Goal: Task Accomplishment & Management: Manage account settings

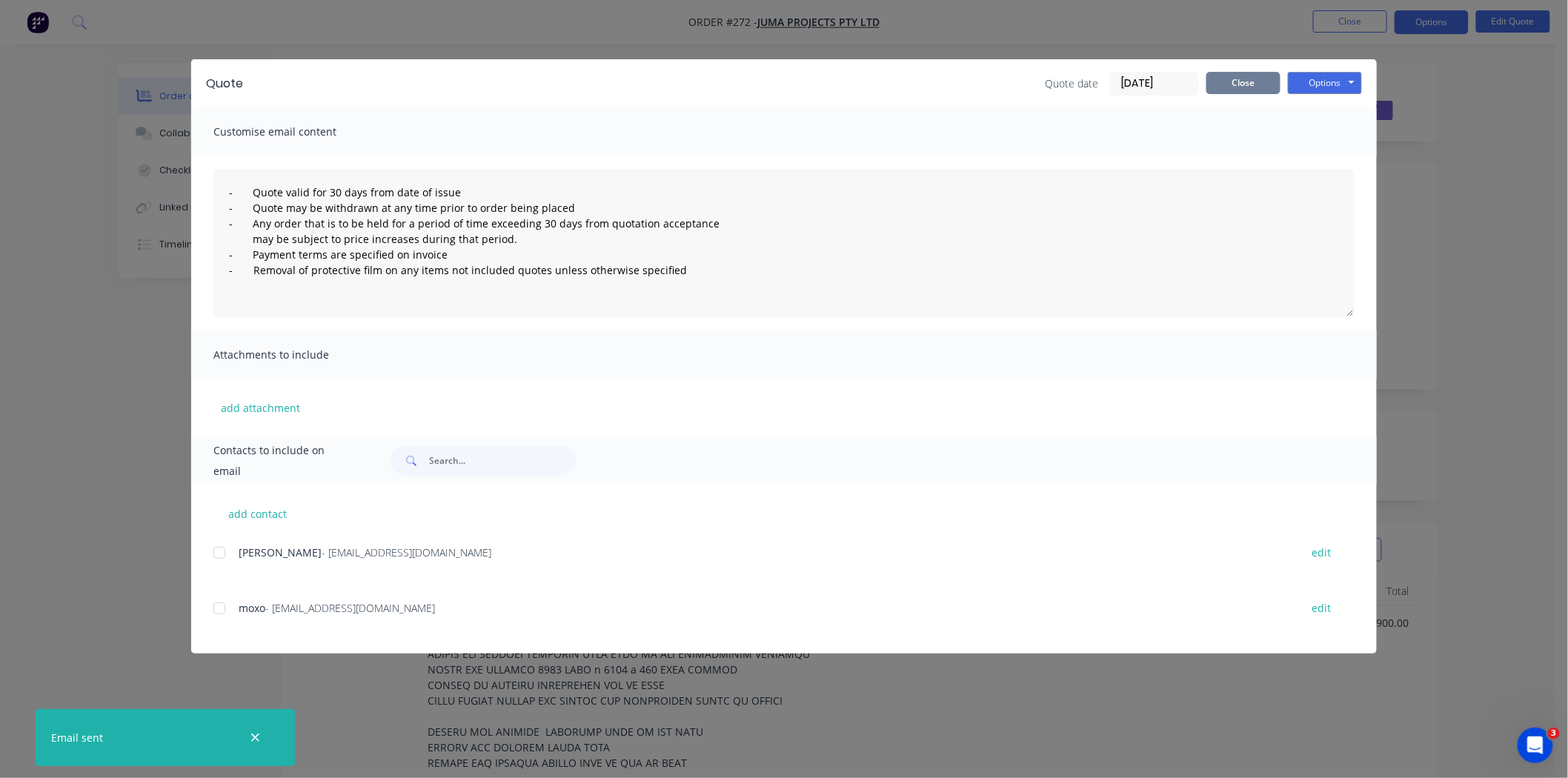
click at [1249, 76] on button "Close" at bounding box center [1243, 83] width 74 height 22
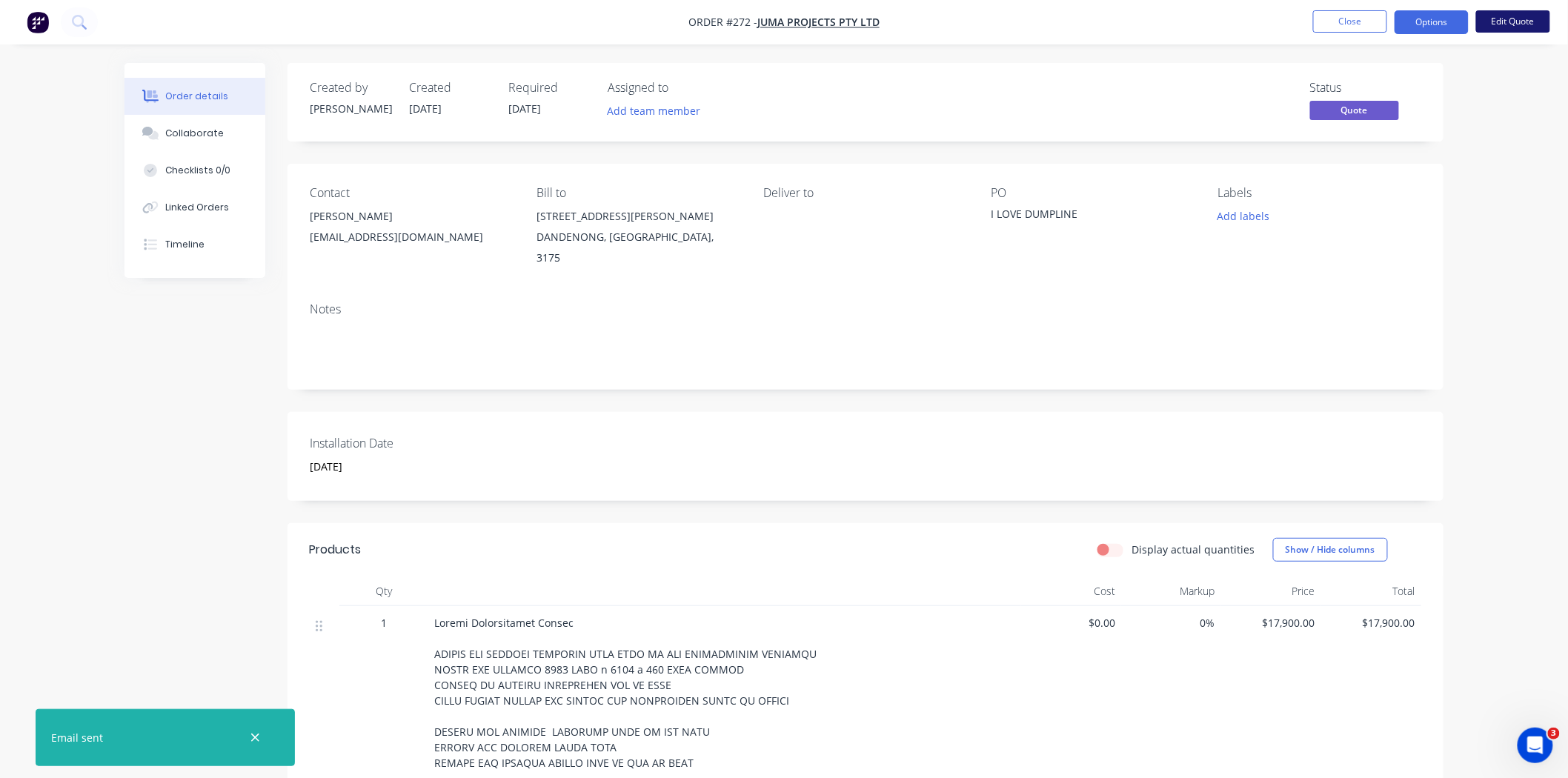
click at [1514, 18] on button "Edit Quote" at bounding box center [1513, 22] width 74 height 22
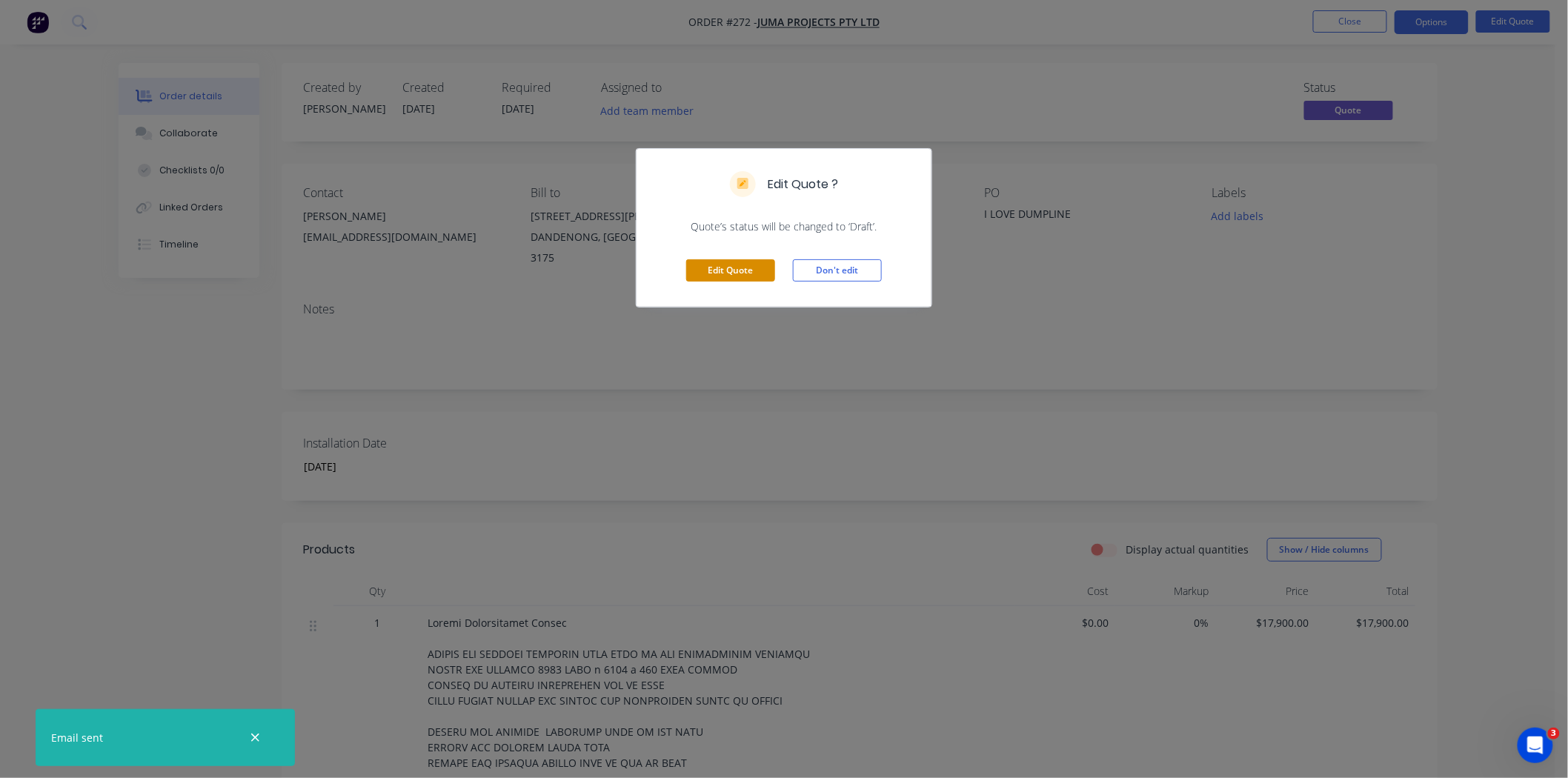
click at [726, 271] on button "Edit Quote" at bounding box center [730, 270] width 89 height 22
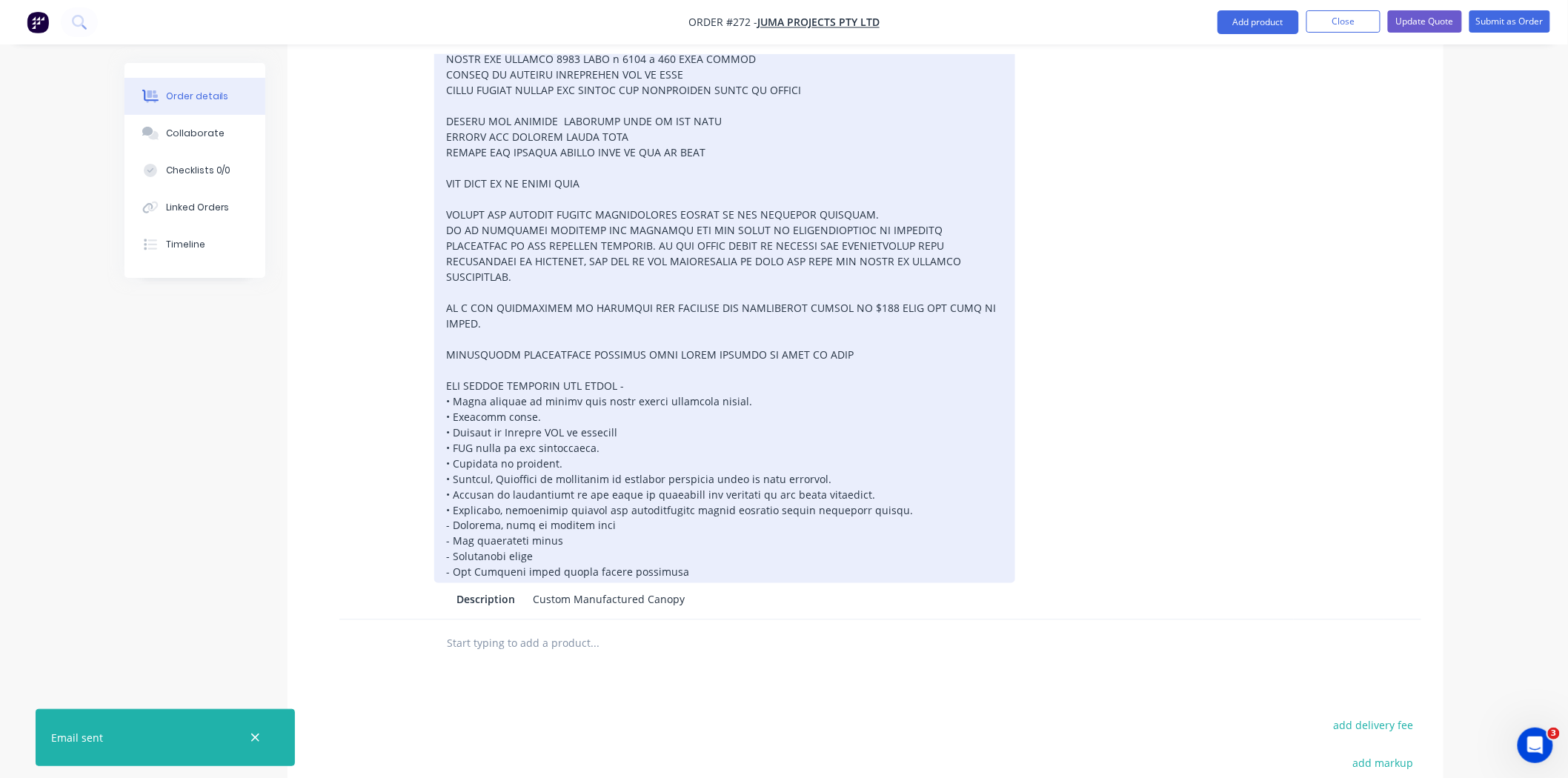
scroll to position [741, 0]
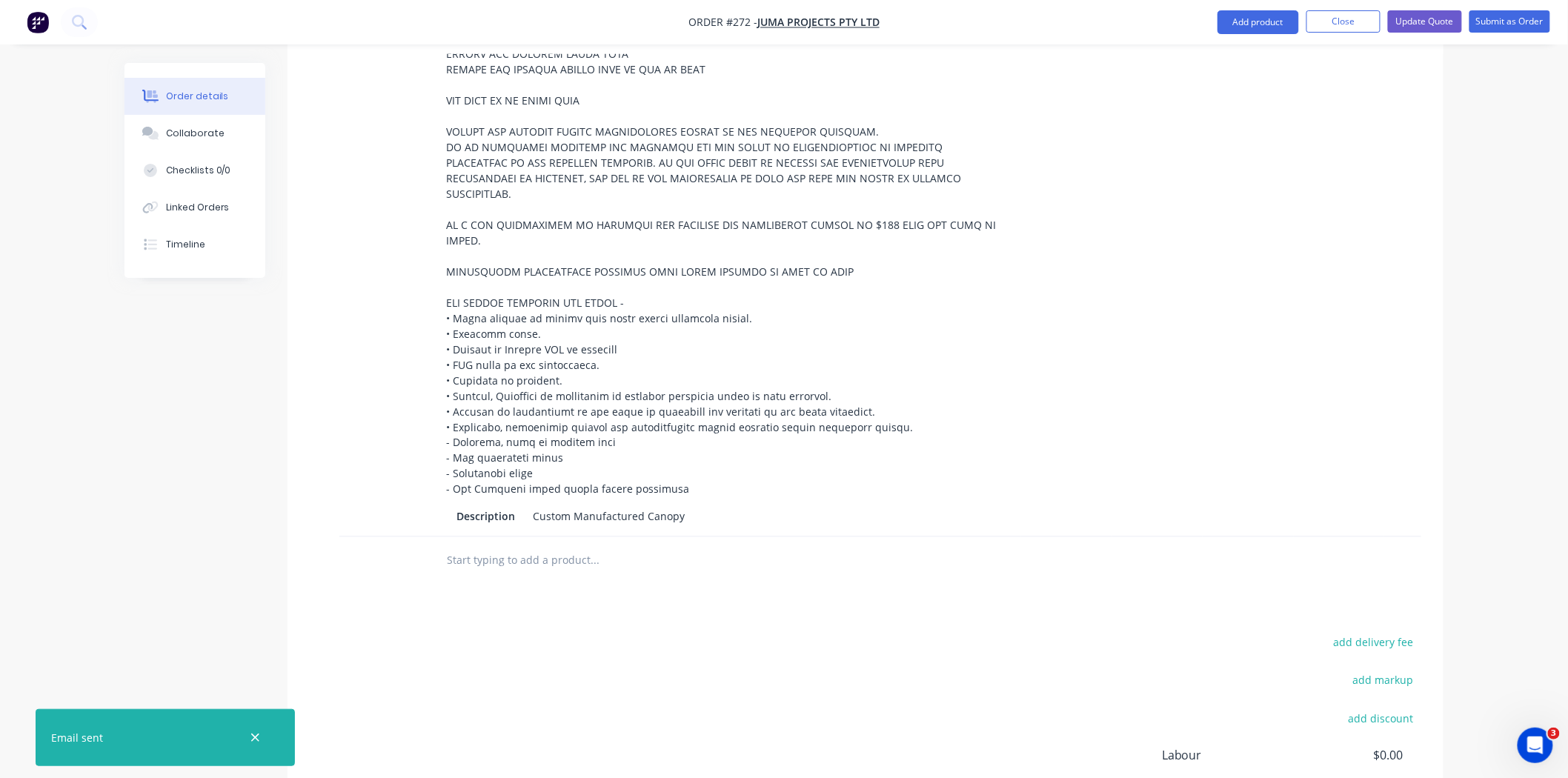
click at [515, 546] on input "text" at bounding box center [594, 561] width 297 height 30
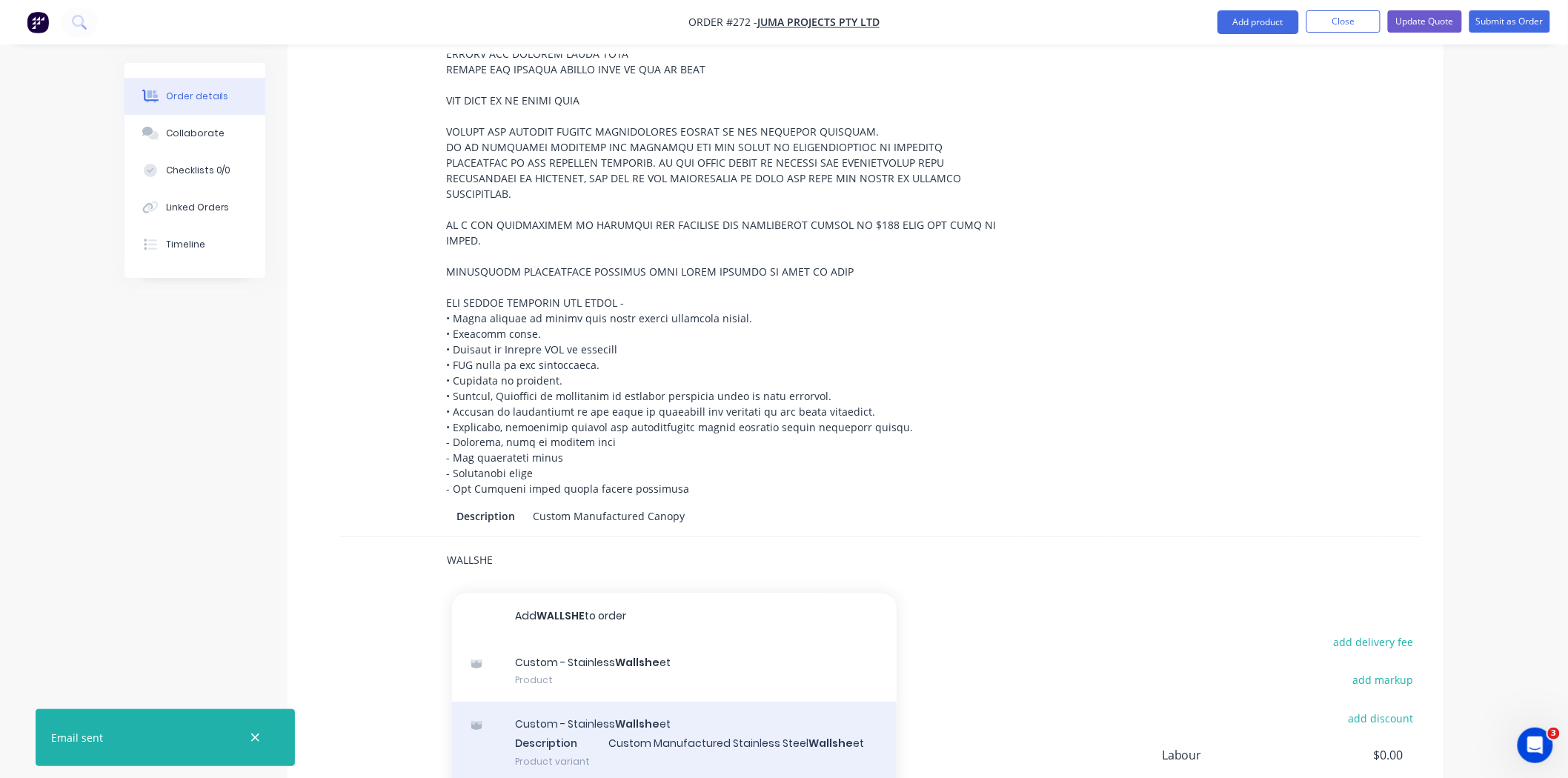
type input "WALLSHE"
click at [577, 702] on div "Custom - Stainless Wallshe et Description Custom Manufactured Stainless Steel W…" at bounding box center [673, 743] width 444 height 82
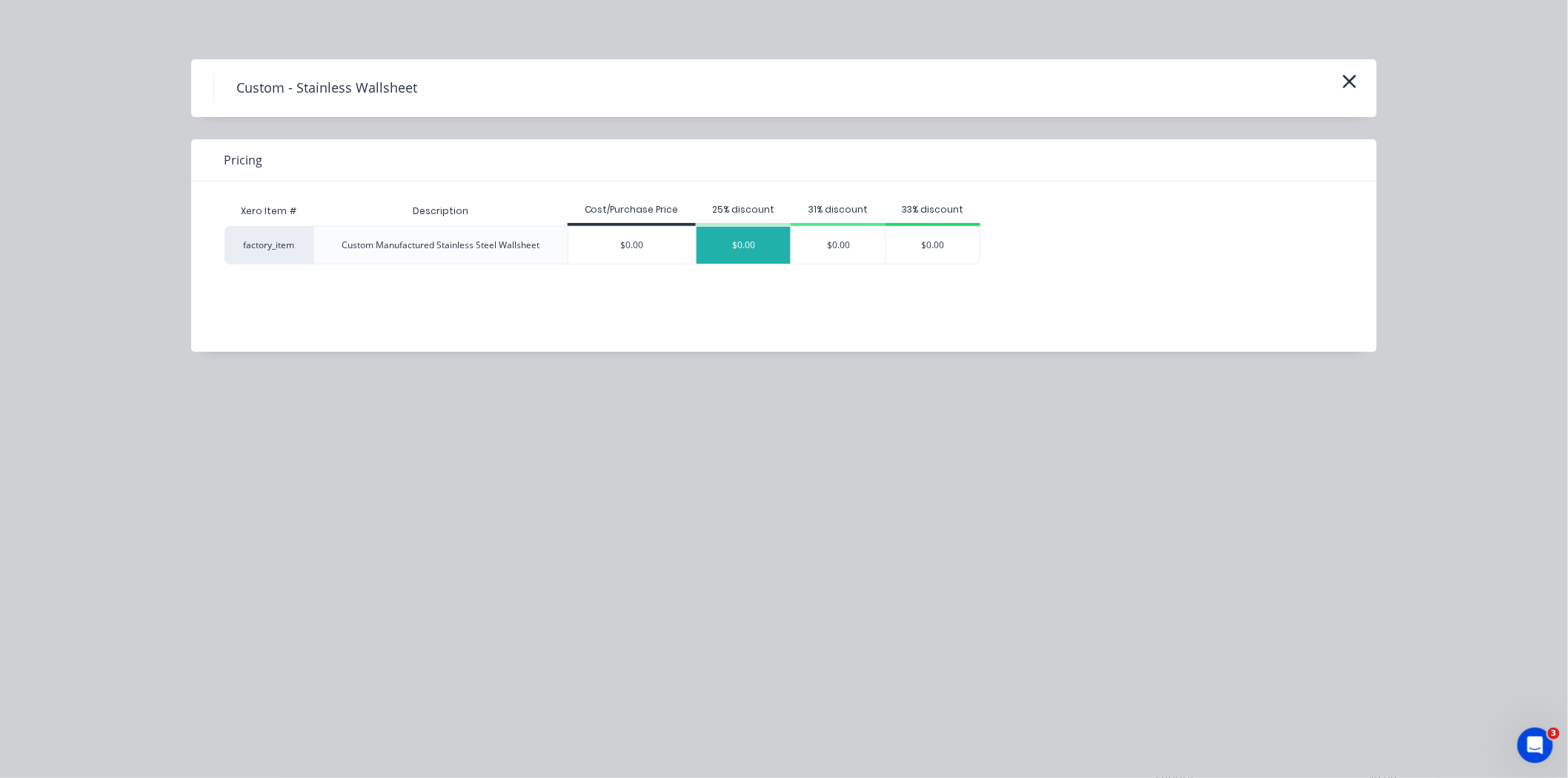
click at [730, 237] on div "$0.00" at bounding box center [744, 245] width 94 height 37
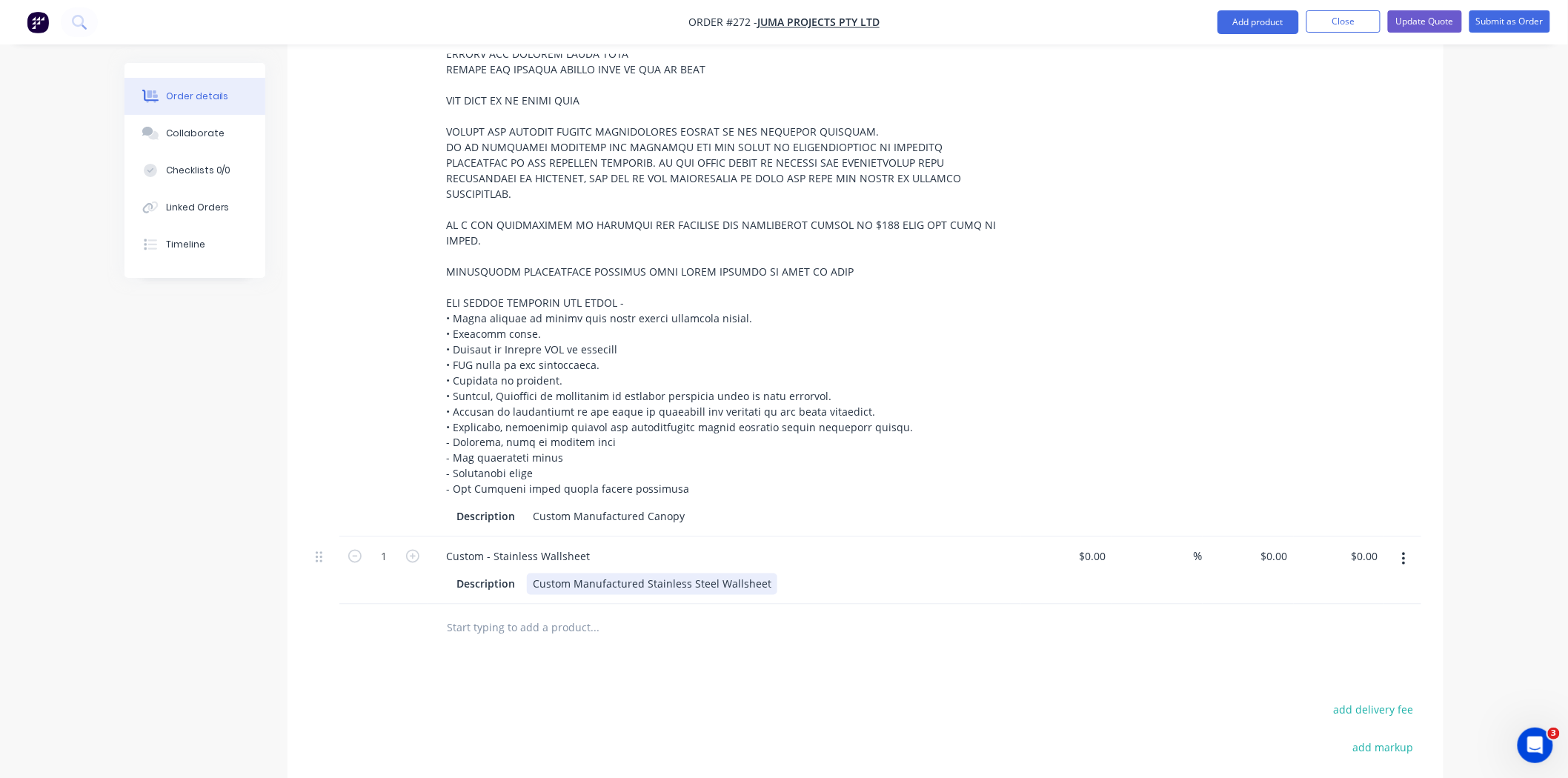
click at [775, 574] on div "Description Custom Manufactured Stainless Steel Wallsheet" at bounding box center [721, 584] width 542 height 22
type input "4.2"
type input "$0.00"
type input "$850.00"
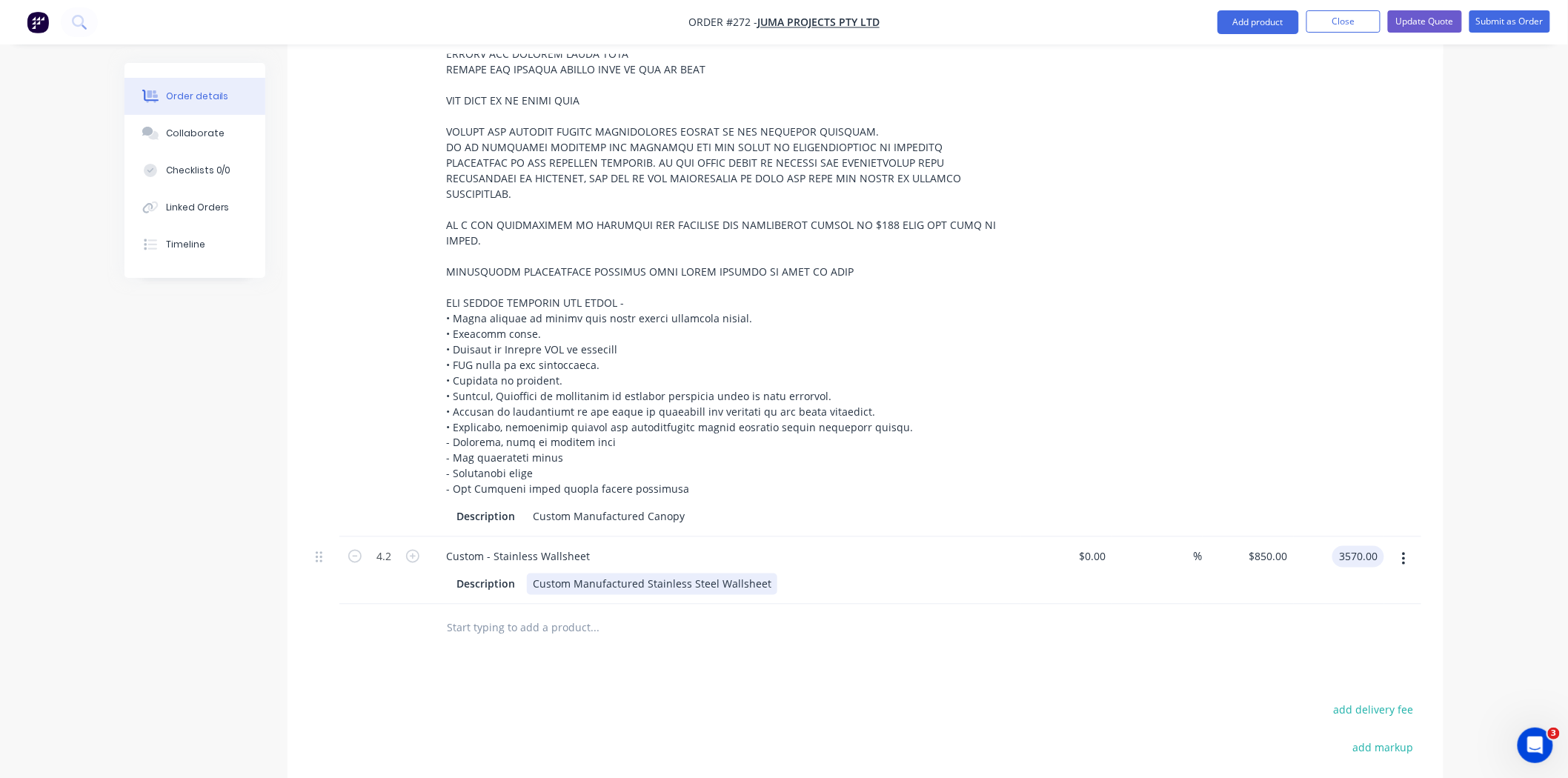
type input "$3,570.00"
click at [775, 574] on div "Description Custom Manufactured Stainless Steel Wallsheet" at bounding box center [721, 584] width 542 height 22
click at [763, 574] on div "Custom Manufactured Stainless Steel Wallsheet" at bounding box center [652, 584] width 250 height 22
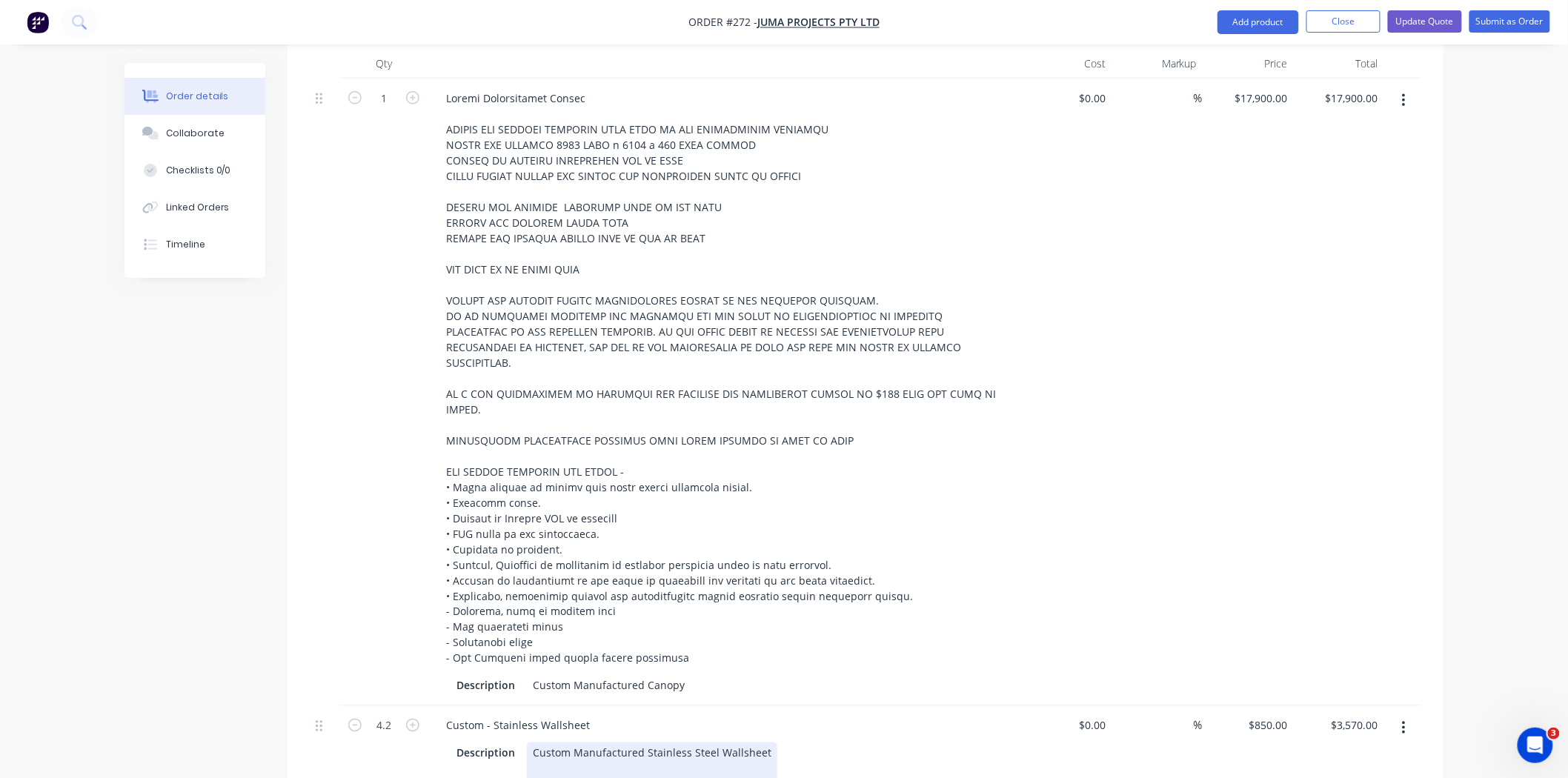
scroll to position [490, 0]
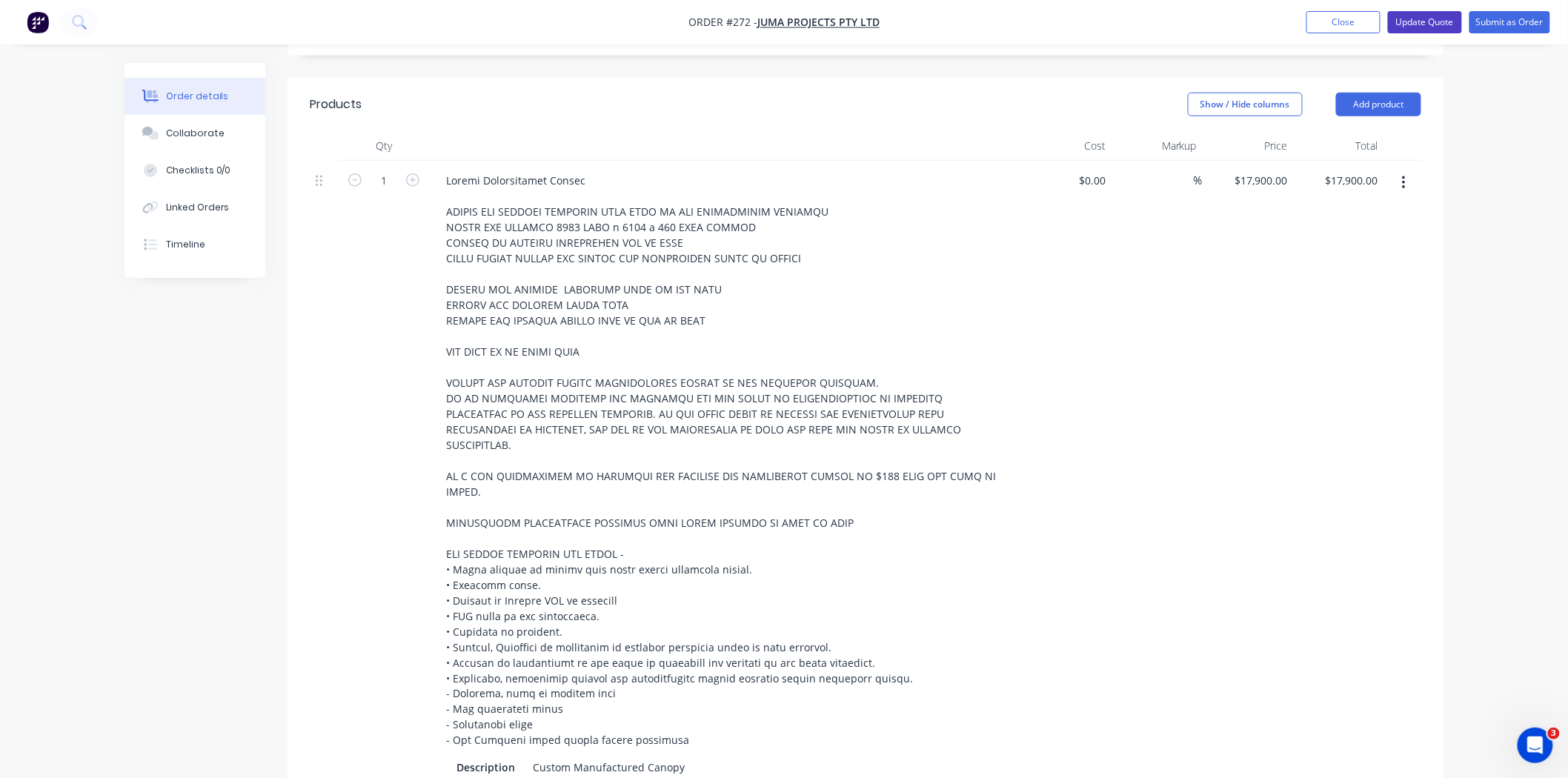
click at [1428, 20] on button "Update Quote" at bounding box center [1425, 22] width 74 height 22
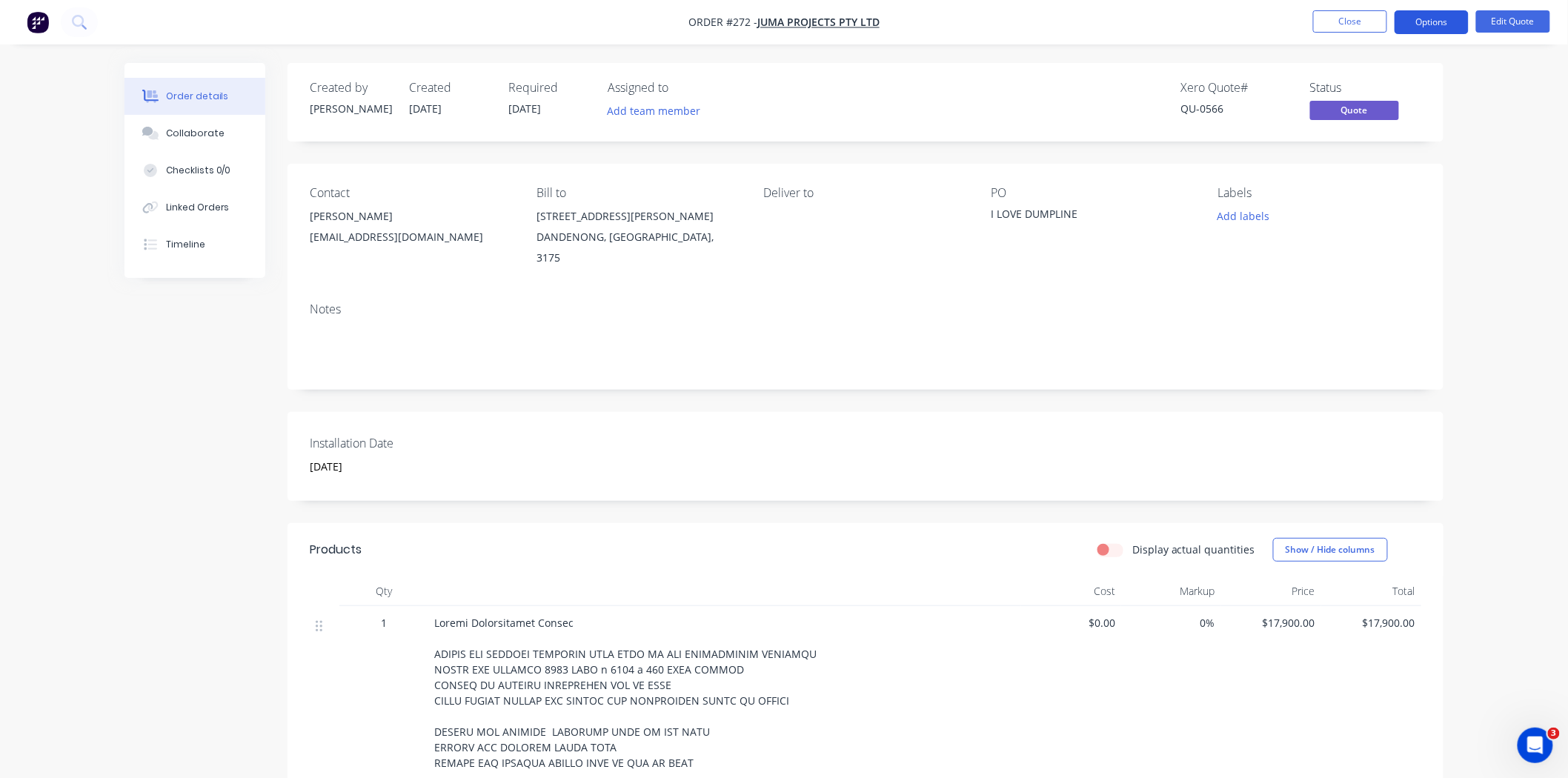
click at [1444, 28] on button "Options" at bounding box center [1432, 22] width 74 height 24
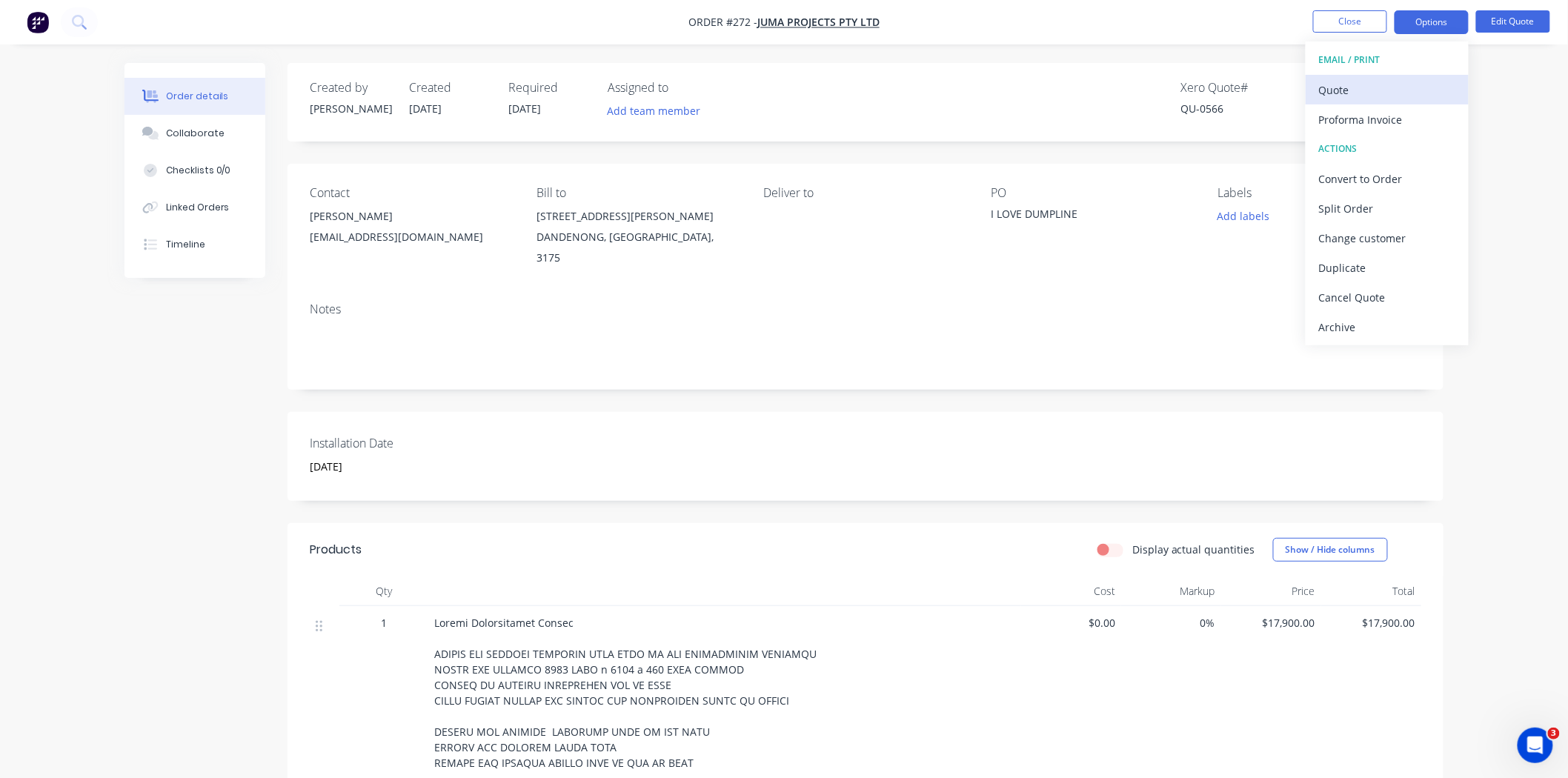
click at [1350, 94] on div "Quote" at bounding box center [1387, 90] width 136 height 22
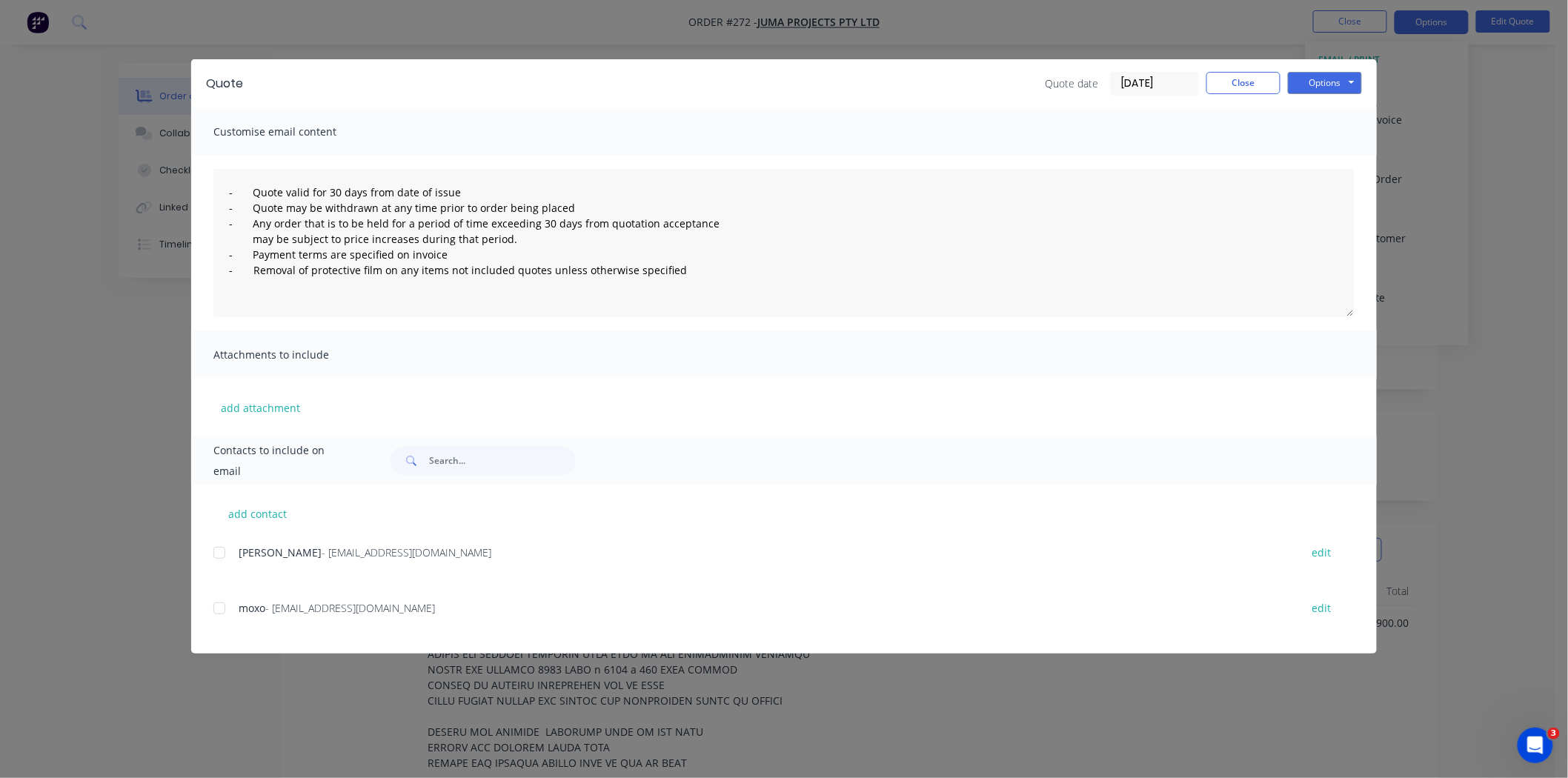
click at [261, 550] on span "[PERSON_NAME]" at bounding box center [279, 552] width 83 height 14
click at [225, 552] on div at bounding box center [220, 553] width 30 height 30
click at [1341, 85] on button "Options" at bounding box center [1325, 83] width 74 height 22
click at [1313, 149] on button "Email" at bounding box center [1335, 158] width 95 height 25
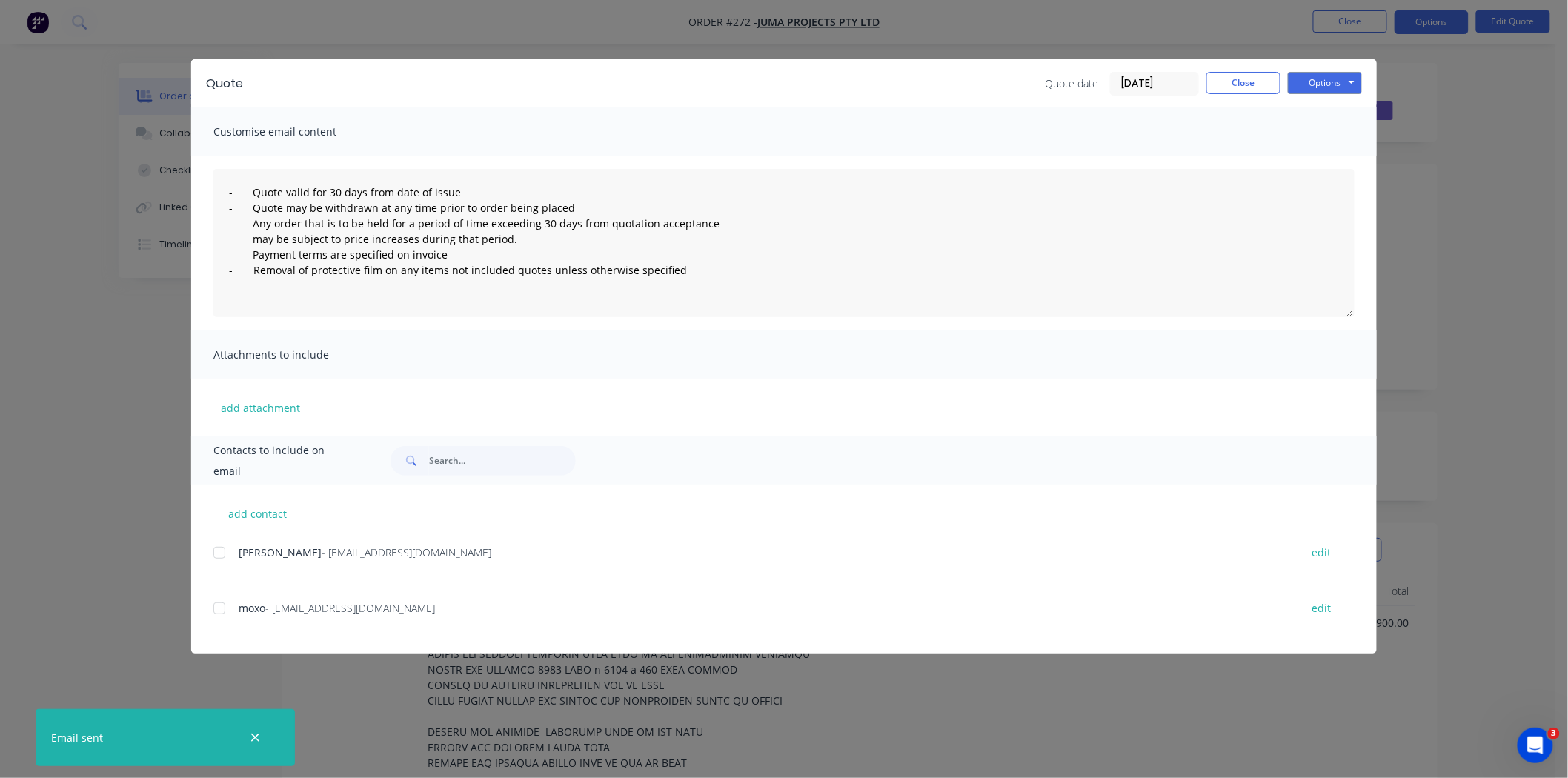
click at [17, 425] on div "Quote Quote date [DATE] Close Options Preview Print Email Customise email conte…" at bounding box center [784, 389] width 1568 height 778
